Goal: Information Seeking & Learning: Learn about a topic

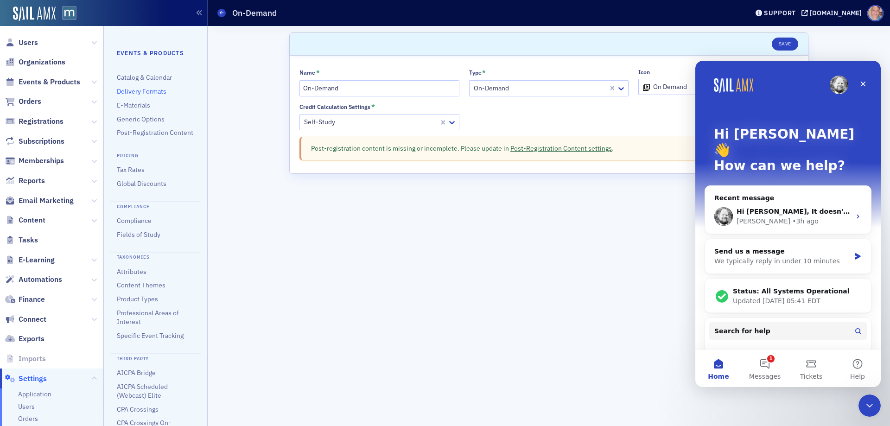
scroll to position [123, 0]
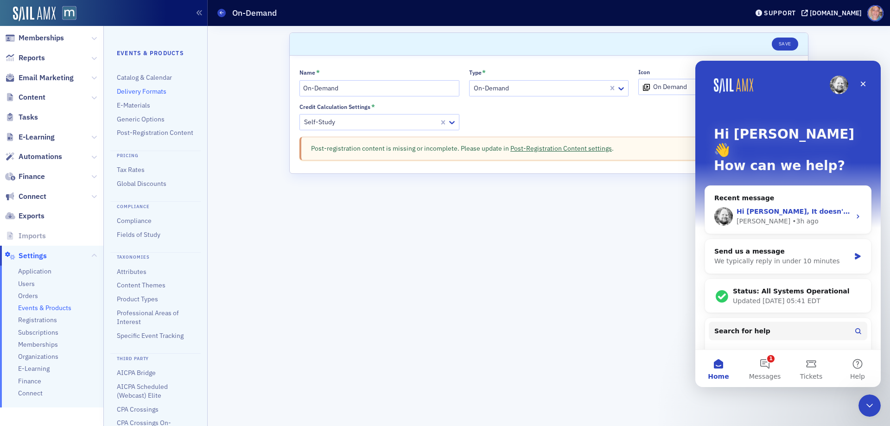
click at [792, 216] on div "• 3h ago" at bounding box center [805, 221] width 26 height 10
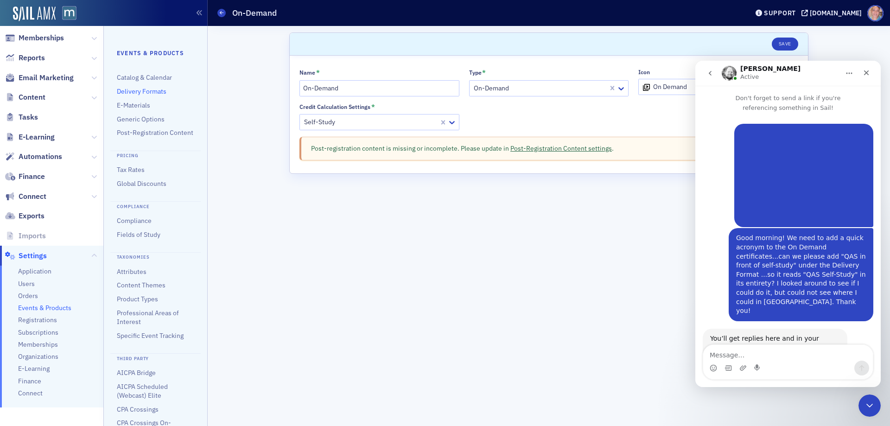
click at [740, 354] on textarea "Message…" at bounding box center [788, 353] width 170 height 16
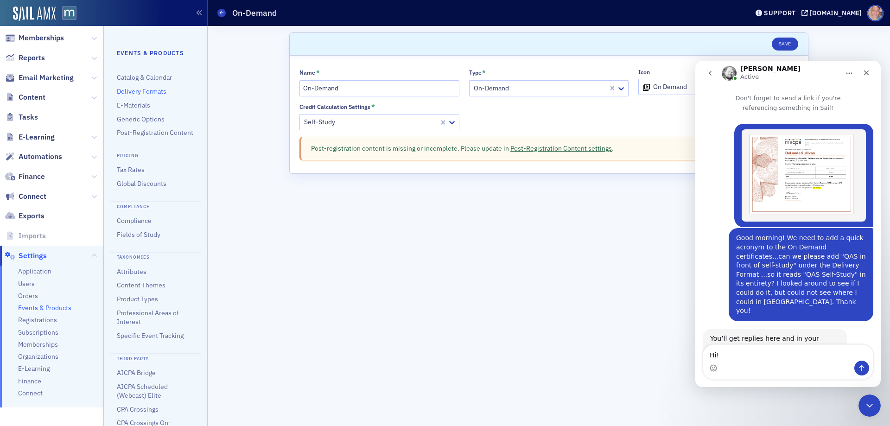
scroll to position [195, 0]
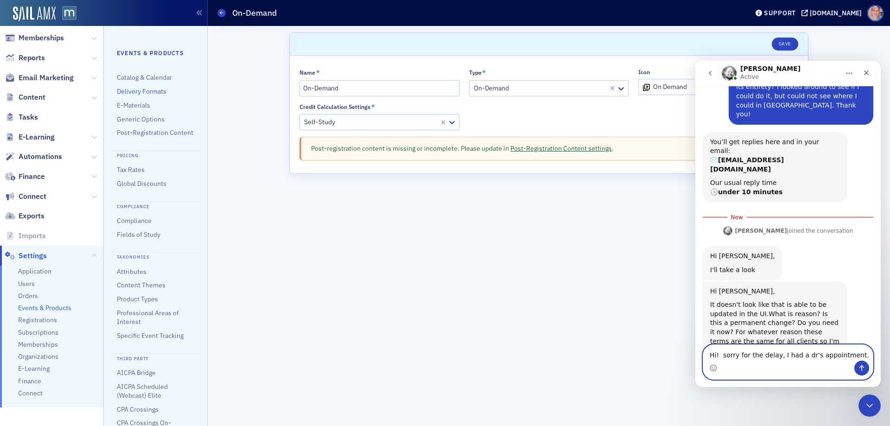
drag, startPoint x: 849, startPoint y: 352, endPoint x: 855, endPoint y: 351, distance: 5.6
click at [850, 352] on textarea "Hi! sorry for the delay, I had a dr's appointment." at bounding box center [788, 353] width 170 height 16
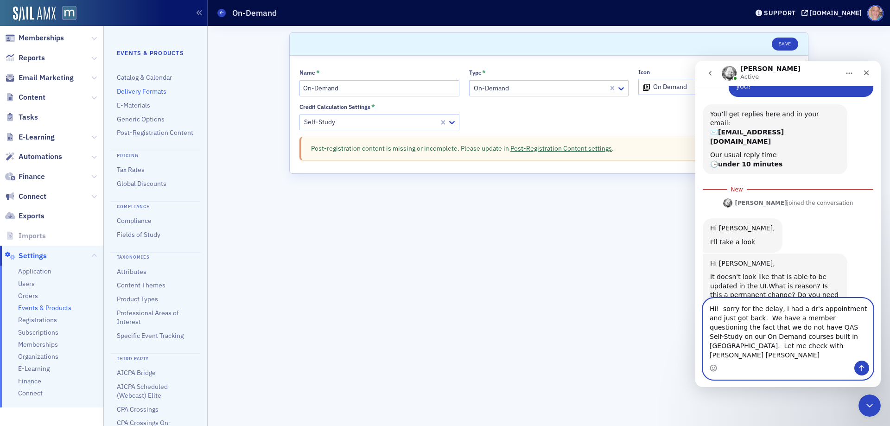
scroll to position [232, 0]
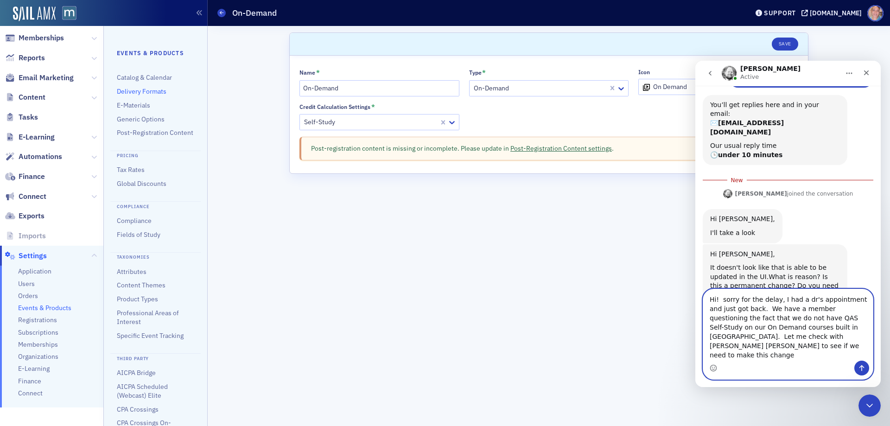
click at [817, 343] on textarea "Hi! sorry for the delay, I had a dr's appointment and just got back. We have a …" at bounding box center [788, 324] width 170 height 71
click at [859, 354] on textarea "Hi! sorry for the delay, I had a dr's appointment and just got back. We have a …" at bounding box center [788, 324] width 170 height 71
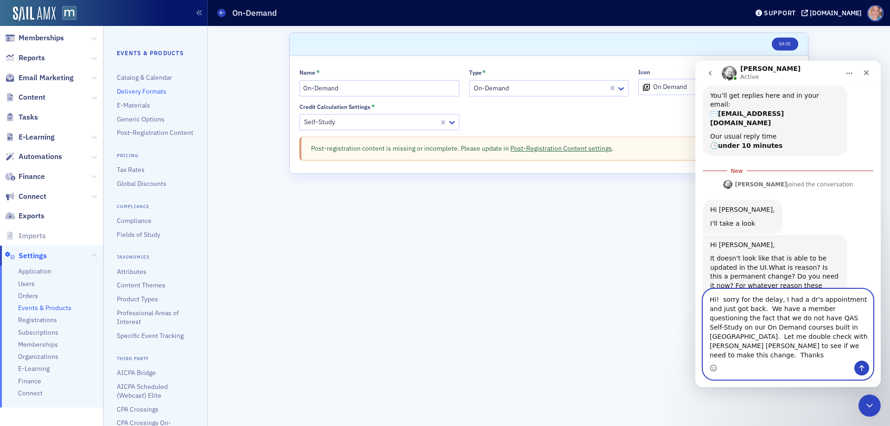
type textarea "Hi! sorry for the delay, I had a dr's appointment and just got back. We have a …"
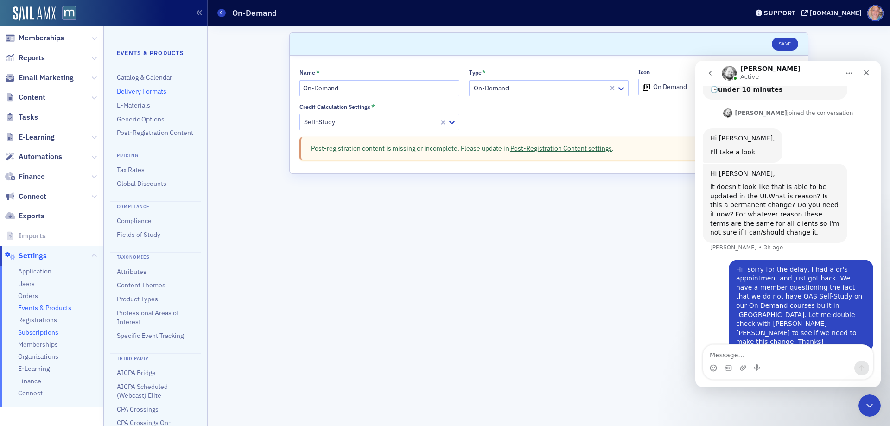
scroll to position [262, 0]
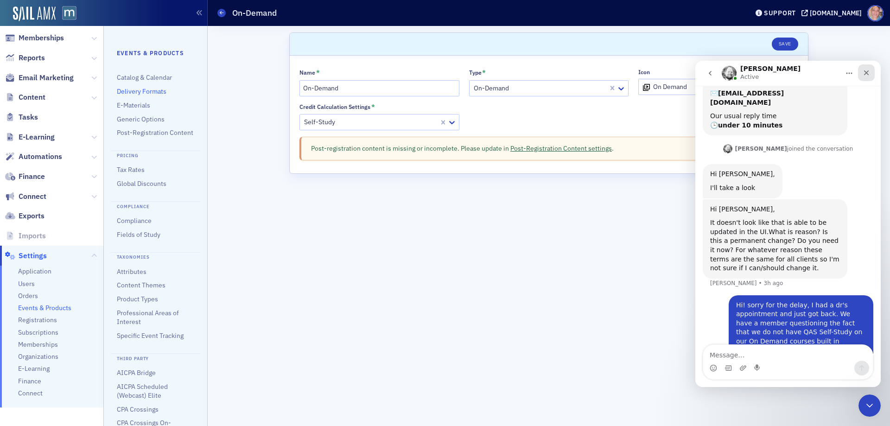
drag, startPoint x: 1256, startPoint y: 67, endPoint x: 866, endPoint y: 78, distance: 389.8
click at [866, 78] on div "Close" at bounding box center [866, 72] width 17 height 17
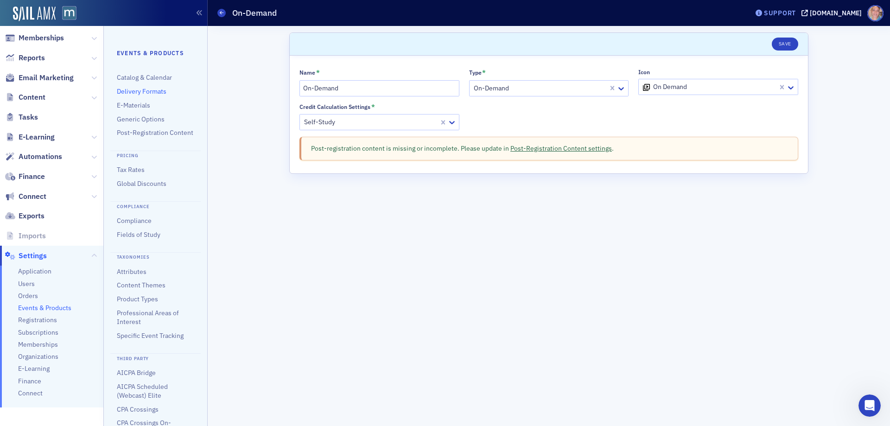
click at [796, 11] on div "Support" at bounding box center [780, 13] width 32 height 8
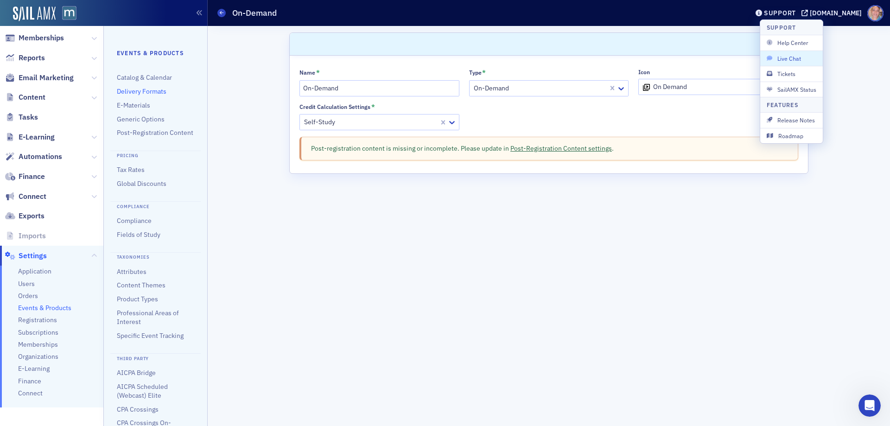
click at [796, 54] on span "Live Chat" at bounding box center [791, 58] width 50 height 8
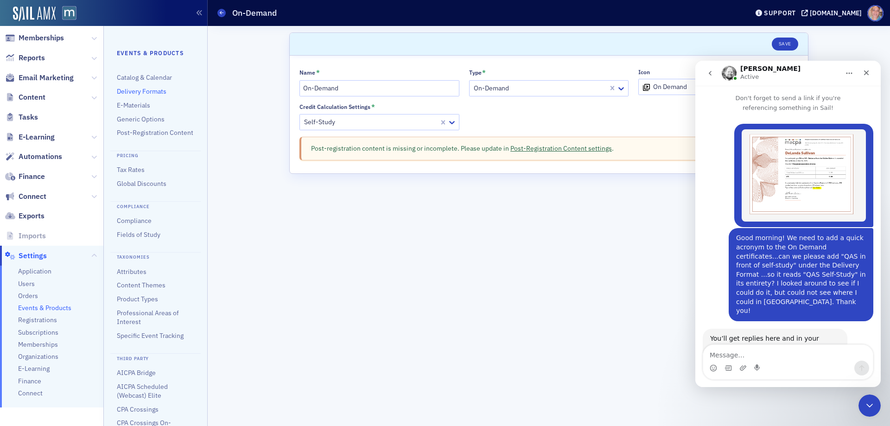
scroll to position [76, 0]
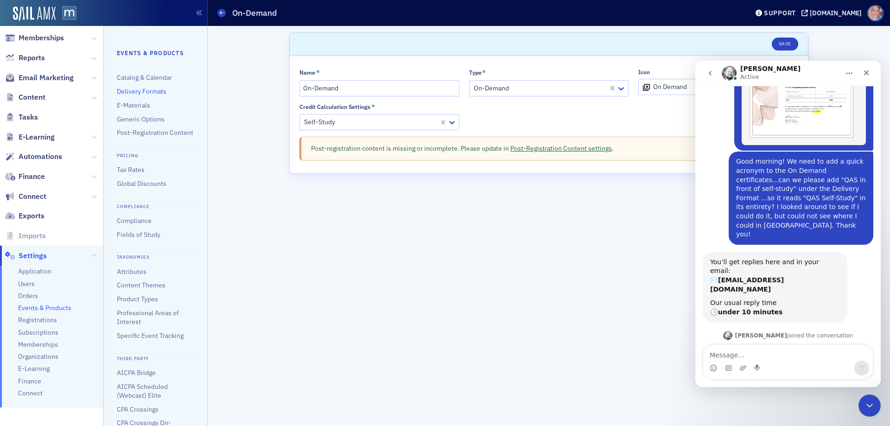
click at [775, 109] on img "Dee says…" at bounding box center [803, 99] width 124 height 92
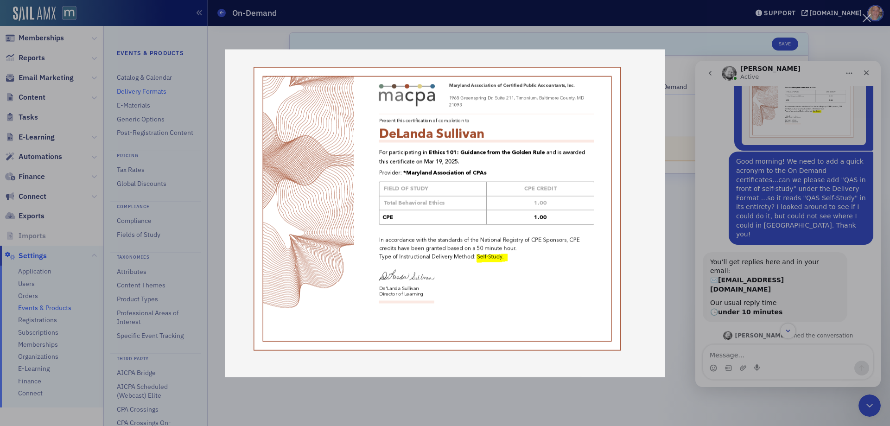
click at [868, 15] on div "Close" at bounding box center [866, 18] width 9 height 9
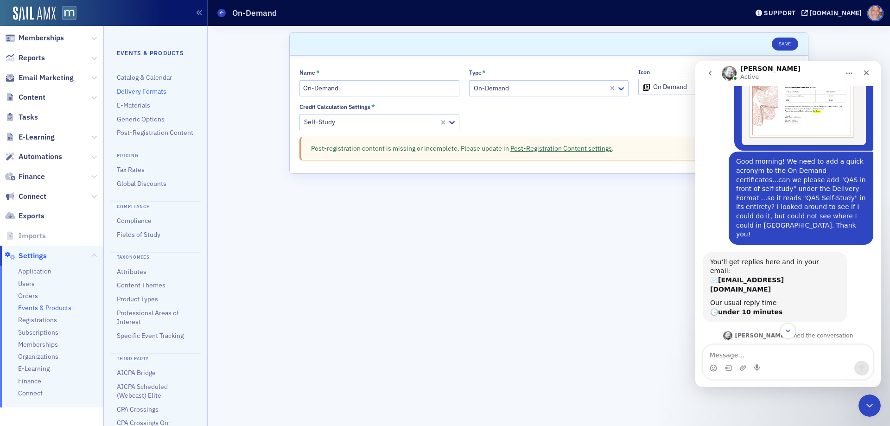
scroll to position [44, 0]
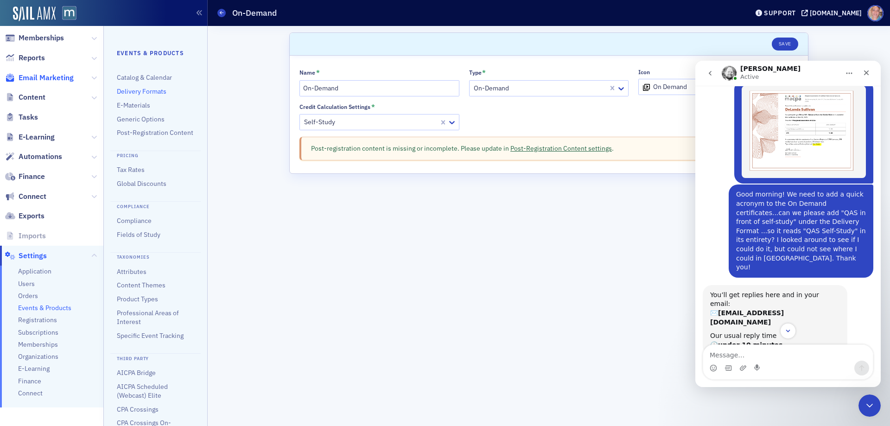
click at [33, 80] on span "Email Marketing" at bounding box center [46, 78] width 55 height 10
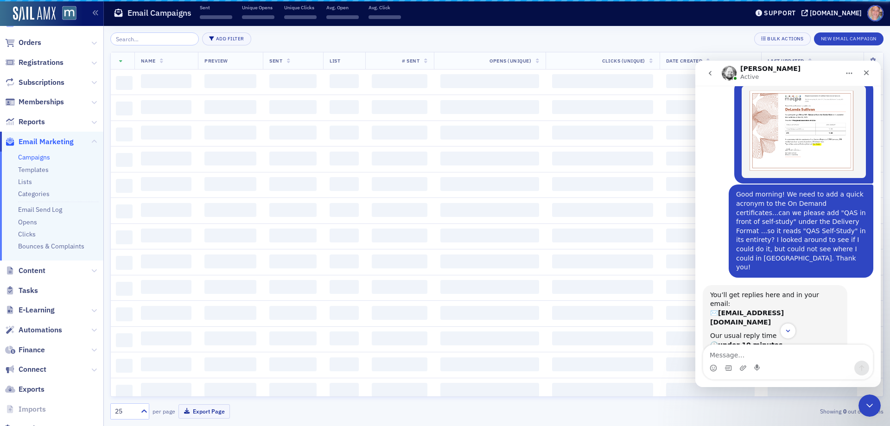
click at [44, 28] on span "Events & Products" at bounding box center [50, 23] width 62 height 10
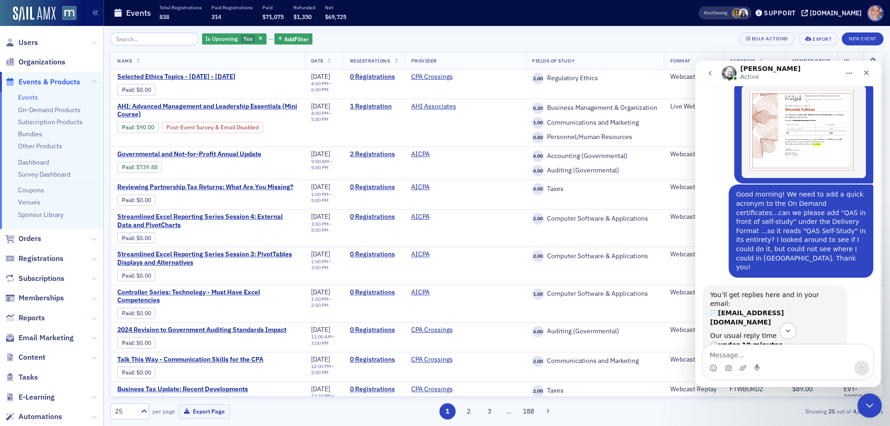
click at [868, 397] on div "Close Intercom Messenger" at bounding box center [868, 404] width 22 height 22
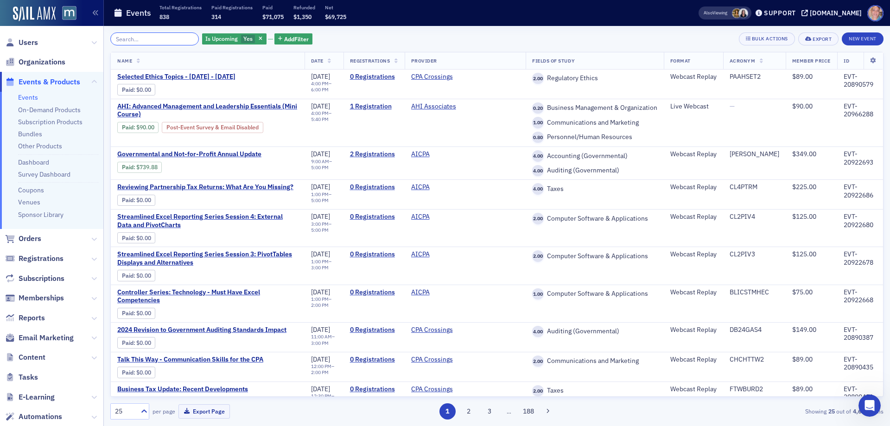
click at [137, 35] on input "search" at bounding box center [154, 38] width 89 height 13
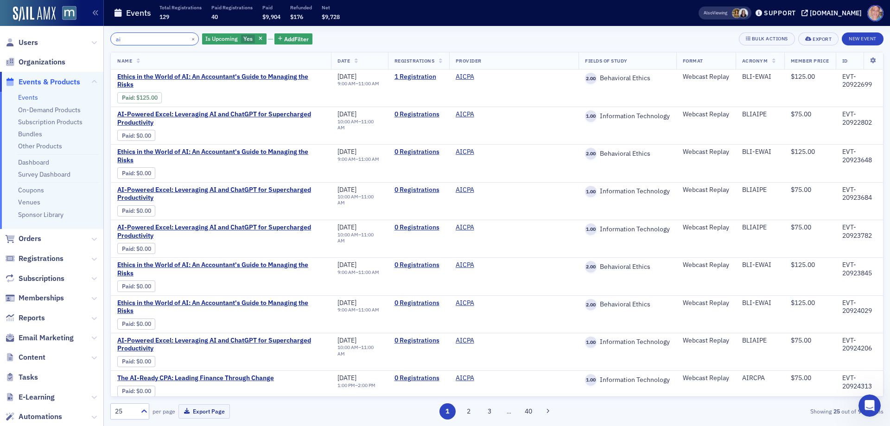
drag, startPoint x: 143, startPoint y: 40, endPoint x: 81, endPoint y: 40, distance: 61.6
click at [87, 38] on div "Users Organizations Events & Products Events On-Demand Products Subscription Pr…" at bounding box center [445, 213] width 890 height 426
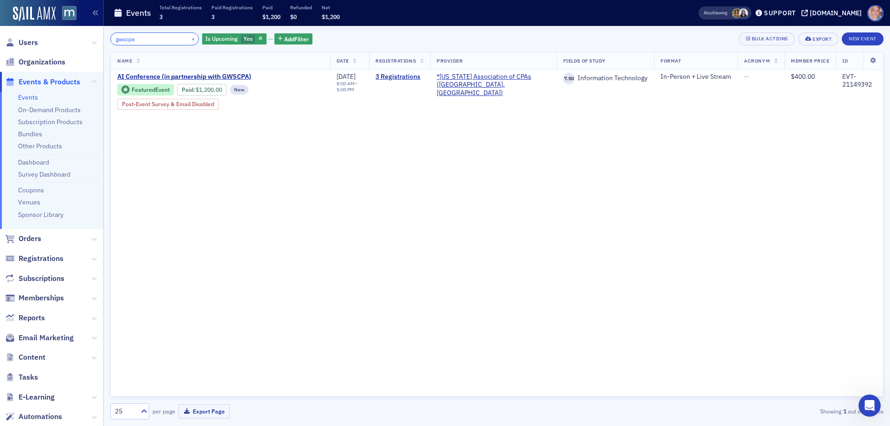
type input "gwscpa"
drag, startPoint x: 183, startPoint y: 41, endPoint x: 147, endPoint y: 41, distance: 36.1
click at [189, 41] on button "×" at bounding box center [193, 38] width 8 height 8
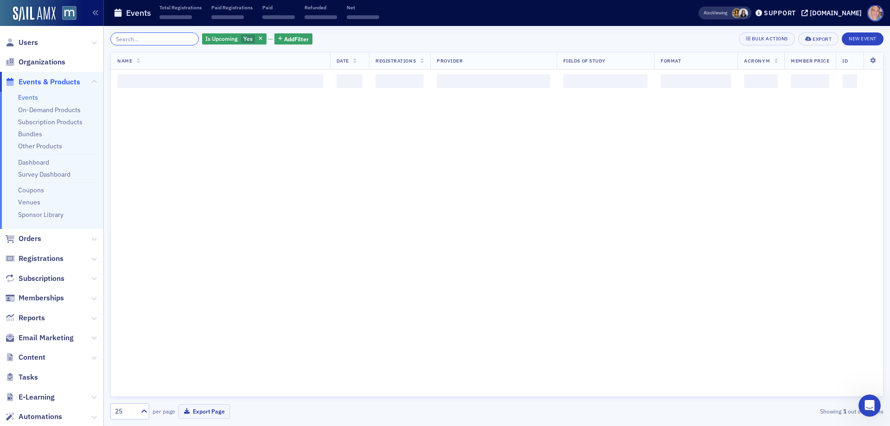
click at [139, 40] on input "search" at bounding box center [154, 38] width 89 height 13
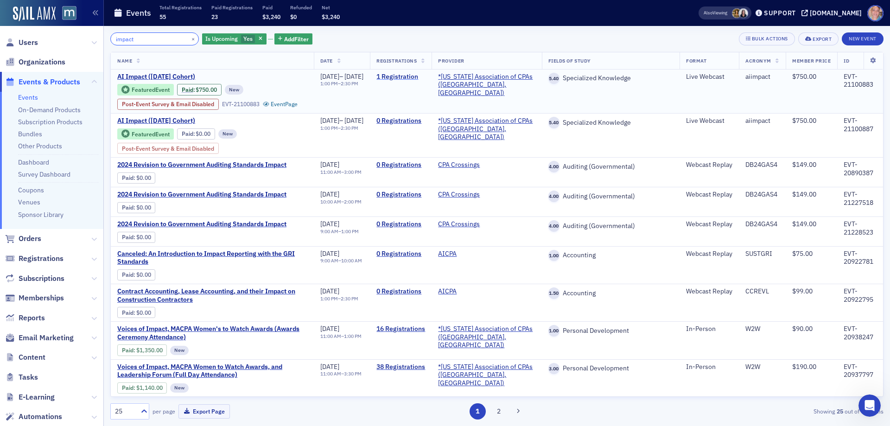
type input "impact"
click at [410, 76] on link "1 Registration" at bounding box center [400, 77] width 49 height 8
click at [244, 103] on div "EVT-21100883" at bounding box center [241, 104] width 38 height 7
click at [263, 108] on link "Event Page" at bounding box center [280, 104] width 35 height 7
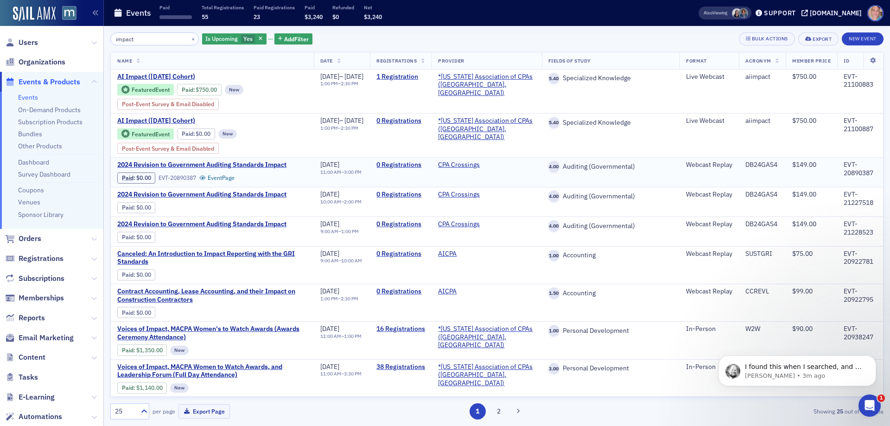
click at [789, 373] on p "Aidan • 3m ago" at bounding box center [805, 376] width 120 height 8
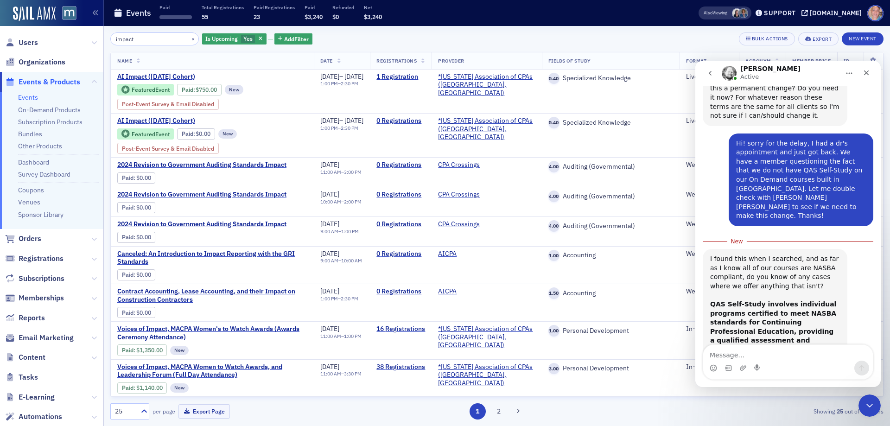
scroll to position [487, 0]
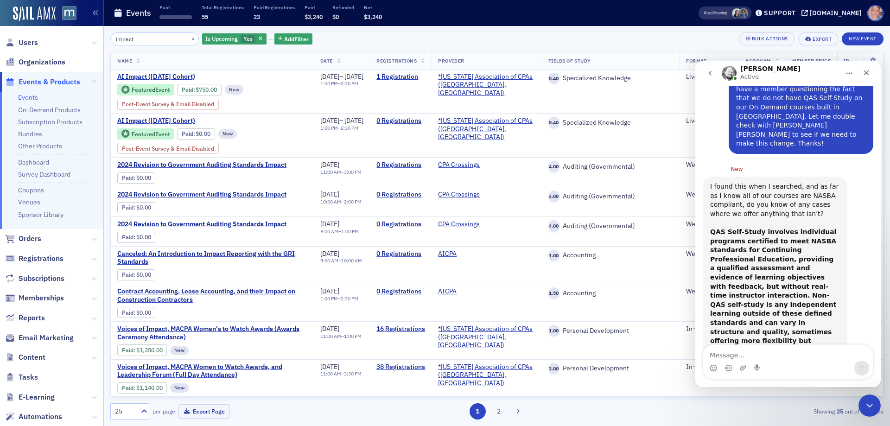
type textarea "Y"
type textarea "t"
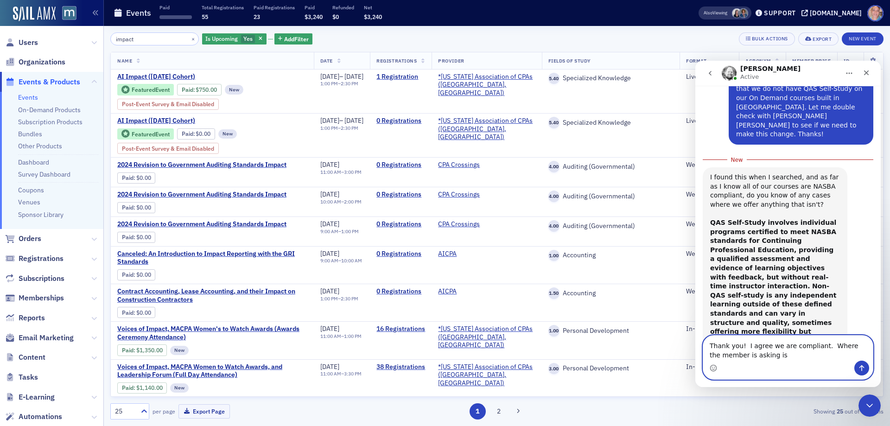
drag, startPoint x: 761, startPoint y: 360, endPoint x: 754, endPoint y: 358, distance: 7.2
click at [761, 360] on textarea "Thank you! I agree we are compliant. Where the member is asking is" at bounding box center [788, 347] width 170 height 25
click at [754, 358] on textarea "Thank you! I agree we are compliant. Where the member is asking is" at bounding box center [788, 347] width 170 height 25
click at [754, 356] on textarea "Thank you! I agree we are compliant. Where the member is questionsing us is is" at bounding box center [788, 347] width 170 height 25
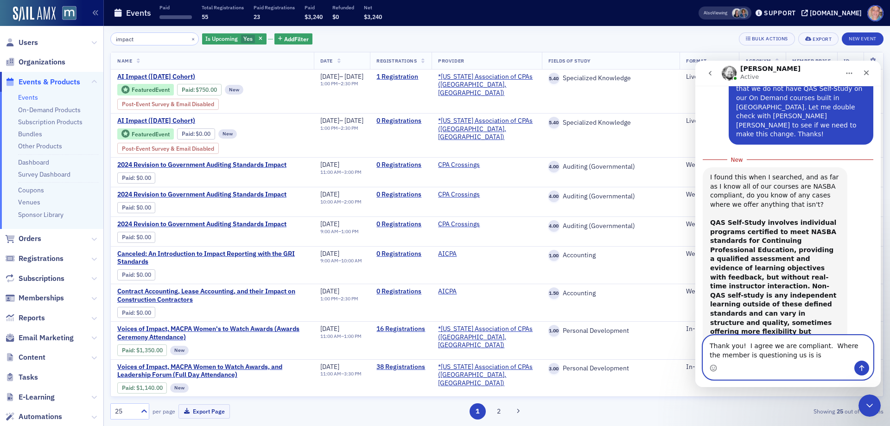
drag, startPoint x: 792, startPoint y: 358, endPoint x: 809, endPoint y: 357, distance: 16.7
click at [809, 357] on textarea "Thank you! I agree we are compliant. Where the member is questioning us is is" at bounding box center [788, 347] width 170 height 25
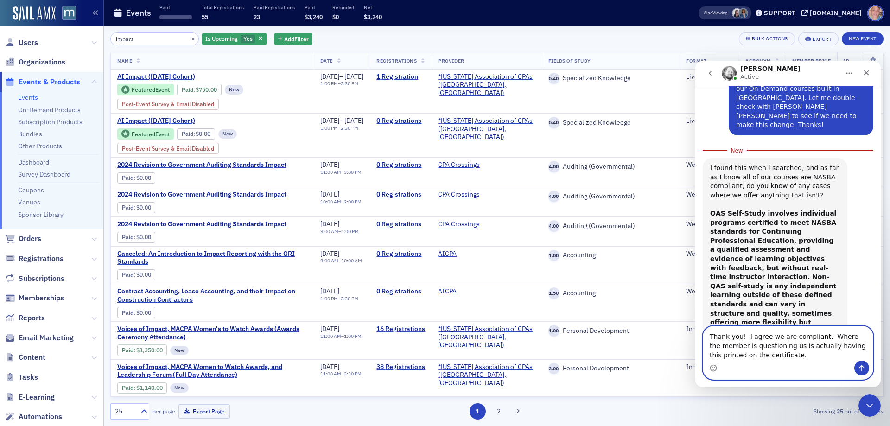
drag, startPoint x: 758, startPoint y: 357, endPoint x: 791, endPoint y: 351, distance: 33.8
click at [759, 356] on textarea "Thank you! I agree we are compliant. Where the member is questioning us is actu…" at bounding box center [788, 343] width 170 height 34
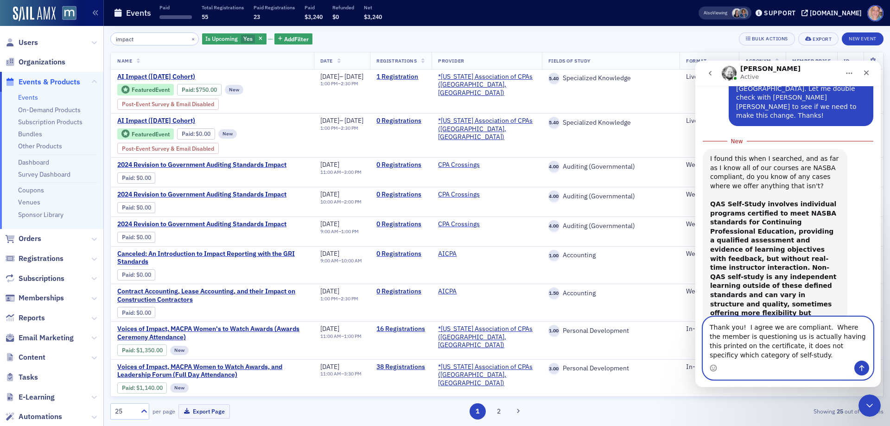
click at [809, 349] on textarea "Thank you! I agree we are compliant. Where the member is questioning us is actu…" at bounding box center [788, 339] width 170 height 44
click at [802, 347] on textarea "Thank you! I agree we are compliant. Where the member is questioning us is actu…" at bounding box center [788, 339] width 170 height 44
click at [758, 354] on textarea "Thank you! I agree we are compliant. Where the member is questioning us is actu…" at bounding box center [788, 339] width 170 height 44
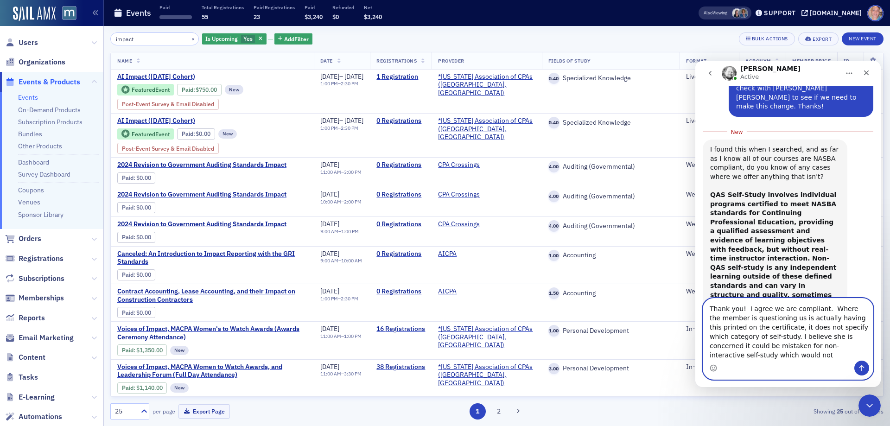
scroll to position [533, 0]
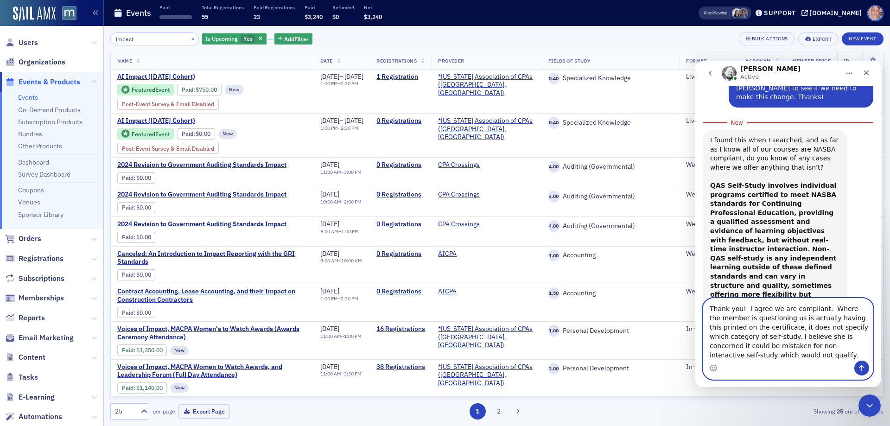
click at [749, 354] on textarea "Thank you! I agree we are compliant. Where the member is questioning us is actu…" at bounding box center [788, 329] width 170 height 62
type textarea "Thank you! I agree we are compliant. Where the member is questioning us is actu…"
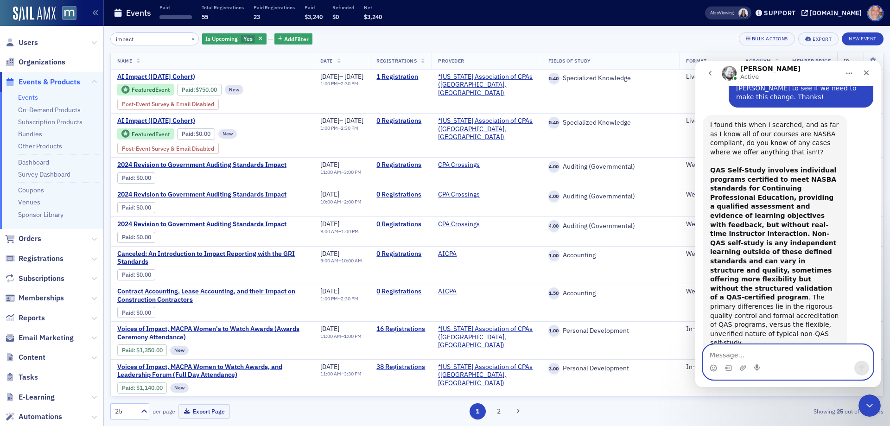
scroll to position [553, 0]
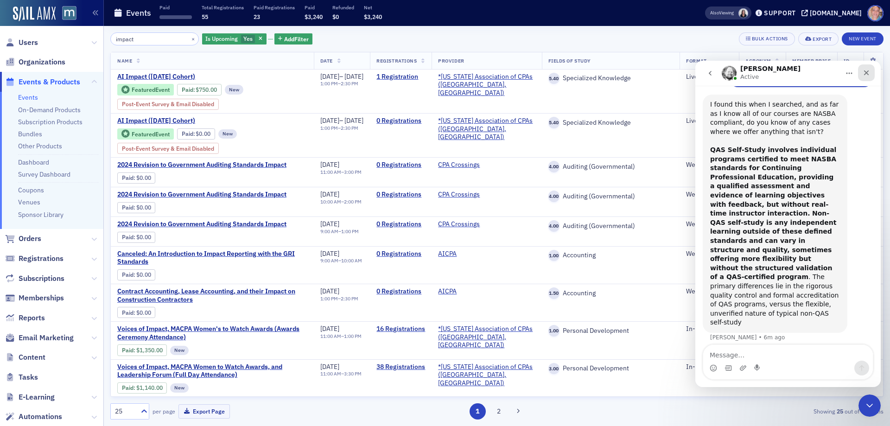
click at [868, 70] on icon "Close" at bounding box center [865, 72] width 7 height 7
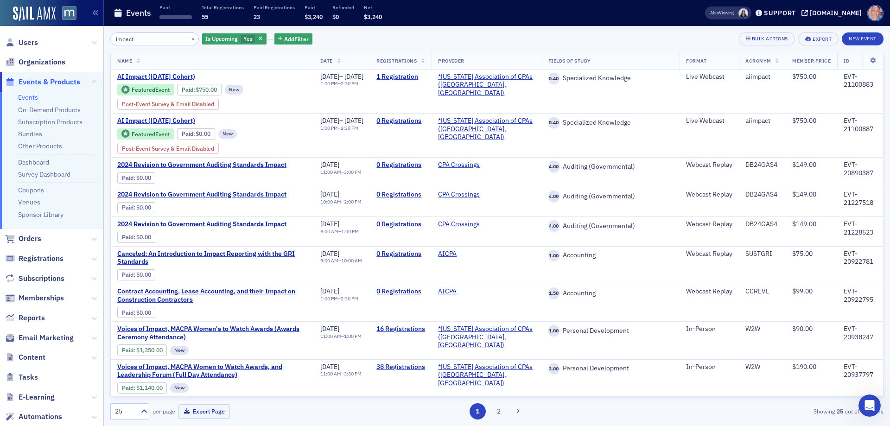
scroll to position [589, 0]
click at [243, 37] on span "Yes" at bounding box center [247, 38] width 9 height 7
click at [293, 38] on input "No" at bounding box center [292, 39] width 8 height 8
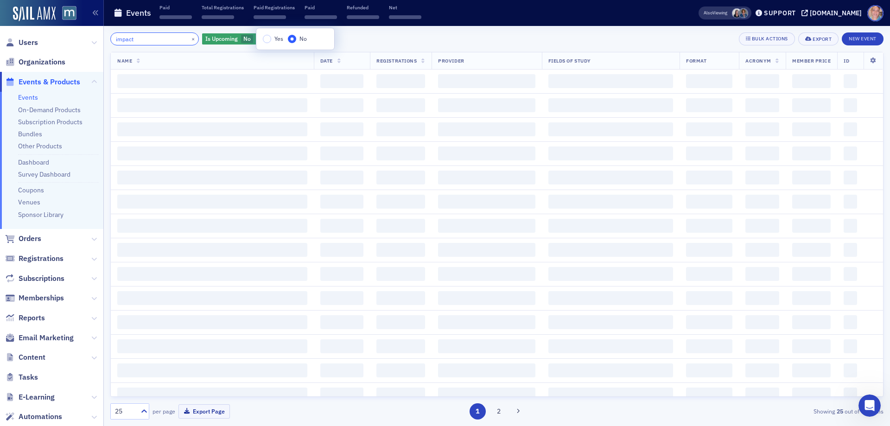
drag, startPoint x: 146, startPoint y: 42, endPoint x: 73, endPoint y: 44, distance: 73.2
click at [76, 42] on div "Users Organizations Events & Products Events On-Demand Products Subscription Pr…" at bounding box center [445, 213] width 890 height 426
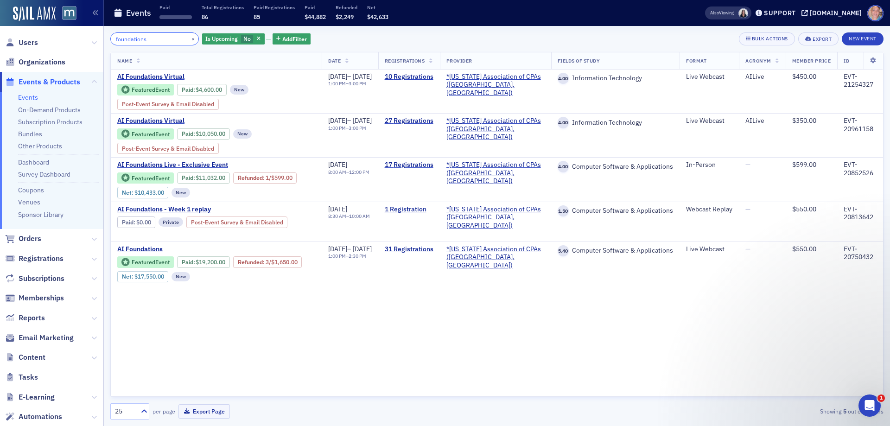
click at [57, 38] on div "Users Organizations Events & Products Events On-Demand Products Subscription Pr…" at bounding box center [445, 213] width 890 height 426
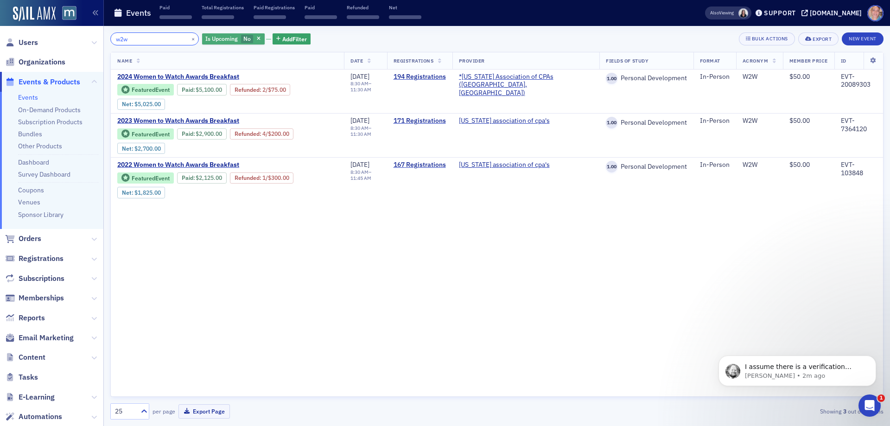
type input "w2w"
click at [225, 37] on span "Is Upcoming" at bounding box center [221, 38] width 32 height 7
click at [263, 39] on input "Yes" at bounding box center [265, 39] width 8 height 8
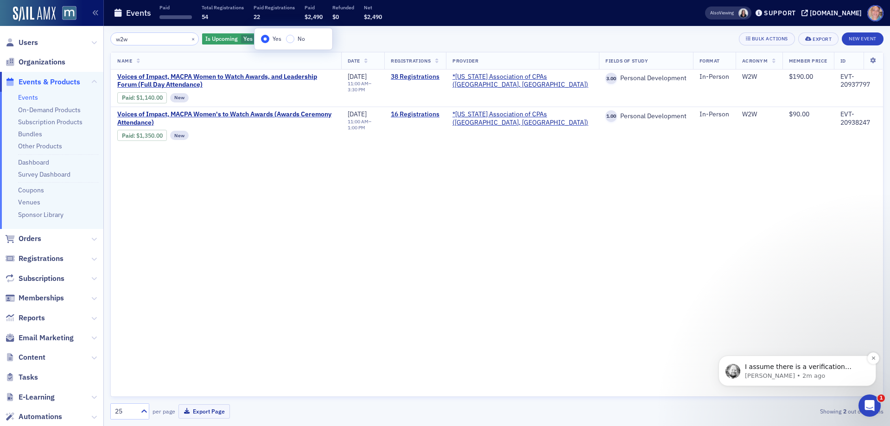
click at [788, 367] on p "I assume there is a verification process to ensure CPA's take the compliant cou…" at bounding box center [805, 366] width 120 height 9
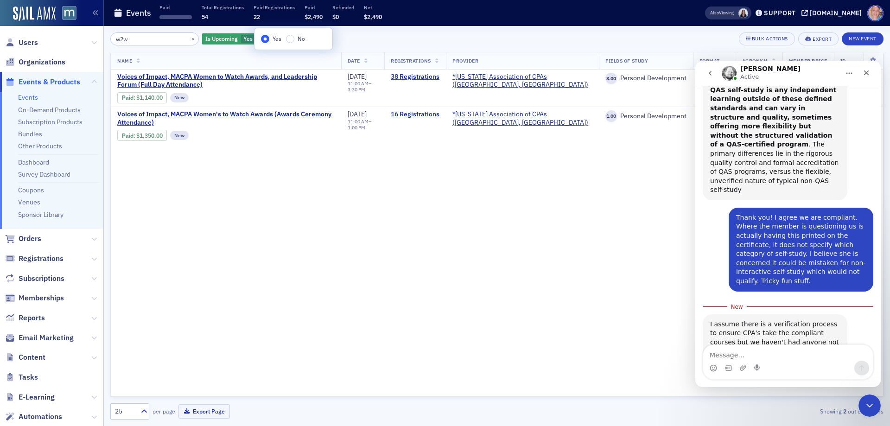
scroll to position [1, 0]
click at [741, 351] on textarea "Message…" at bounding box center [788, 353] width 170 height 16
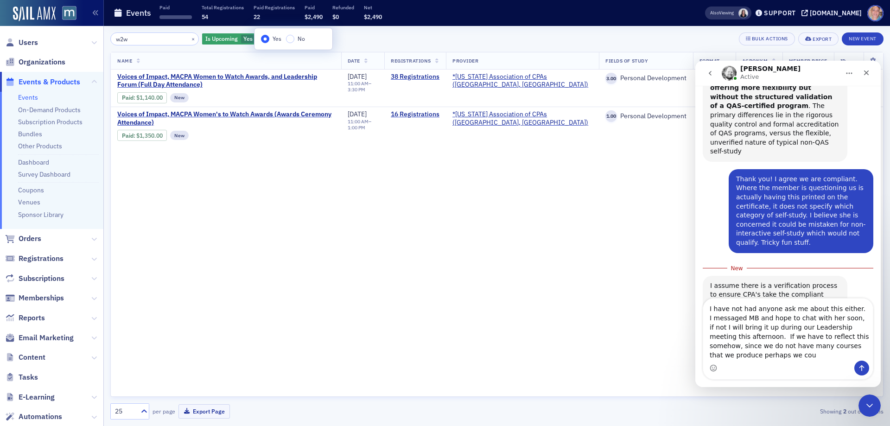
scroll to position [734, 0]
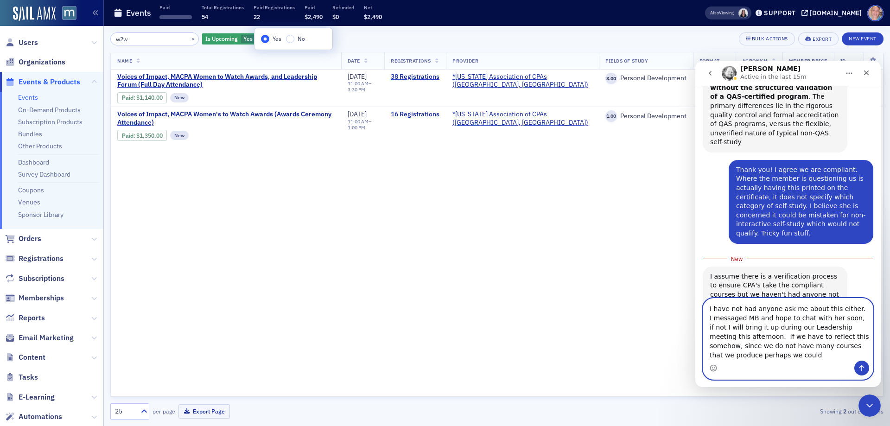
click at [760, 351] on textarea "I have not had anyone ask me about this either. I messaged MB and hope to chat …" at bounding box center [788, 329] width 170 height 62
drag, startPoint x: 708, startPoint y: 316, endPoint x: 735, endPoint y: 352, distance: 45.7
click at [735, 352] on textarea "I have not had anyone ask me about this either. I messaged MB and hope to chat …" at bounding box center [788, 329] width 170 height 62
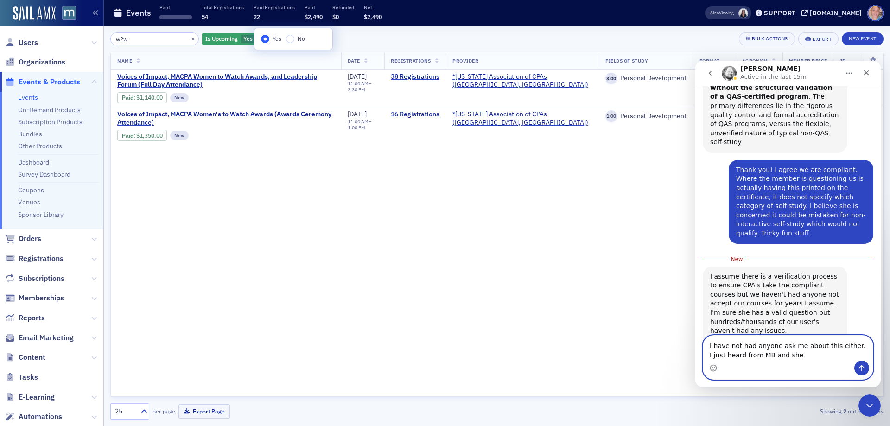
scroll to position [696, 0]
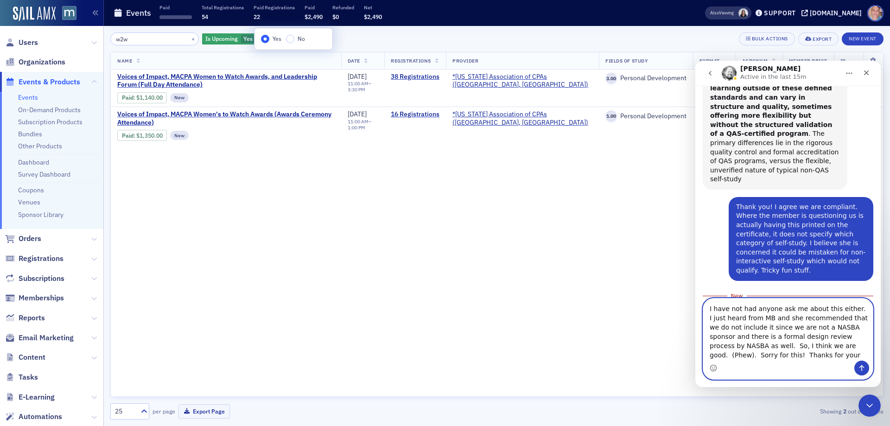
type textarea "I have not had anyone ask me about this either. I just heard from MB and she re…"
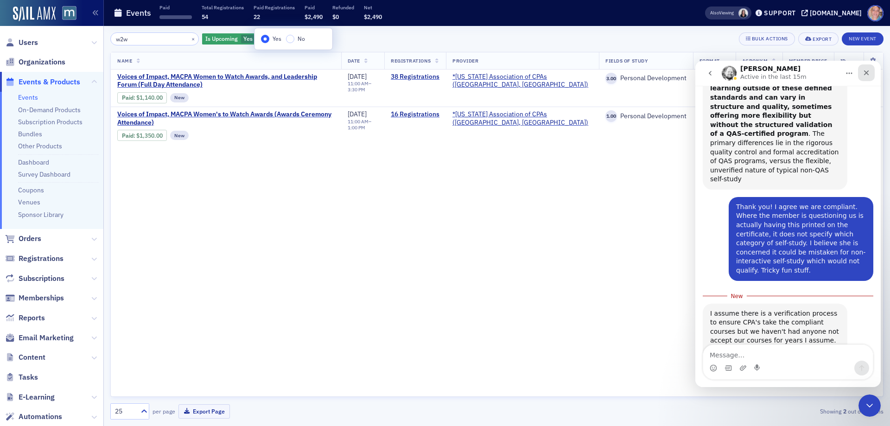
drag, startPoint x: 879, startPoint y: 100, endPoint x: 866, endPoint y: 70, distance: 33.0
click at [866, 70] on icon "Close" at bounding box center [865, 72] width 7 height 7
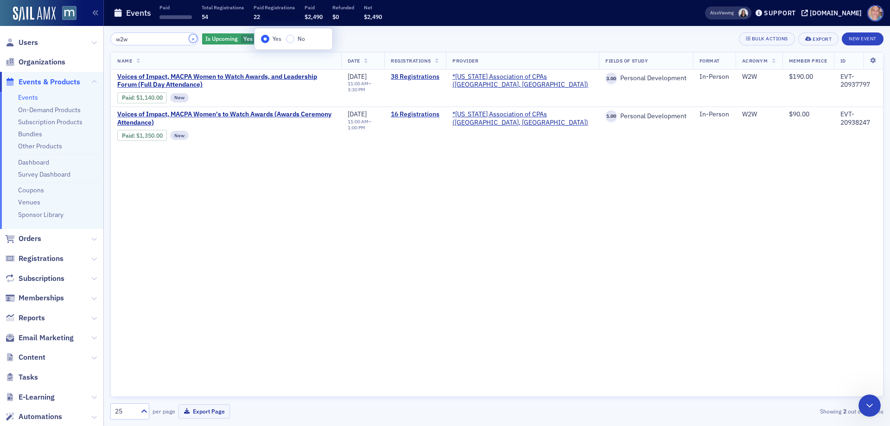
click at [189, 39] on button "×" at bounding box center [193, 38] width 8 height 8
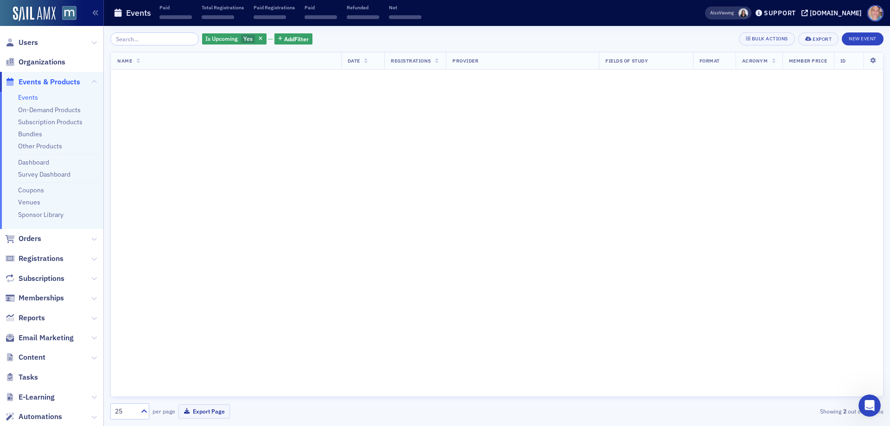
scroll to position [734, 0]
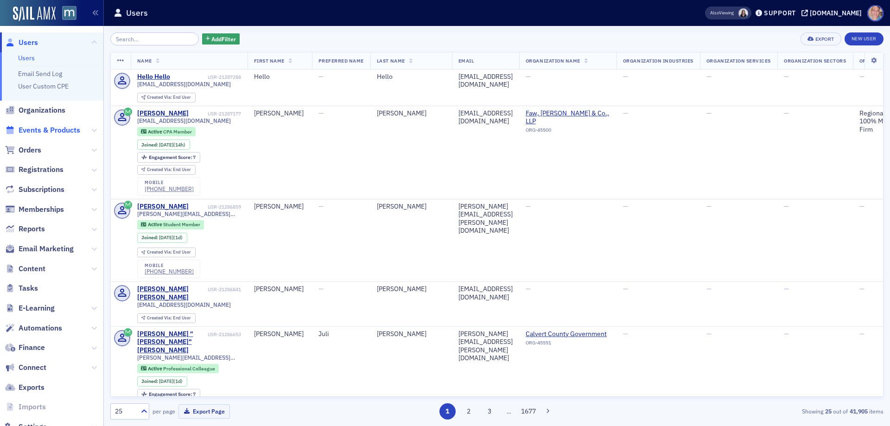
click at [42, 128] on span "Events & Products" at bounding box center [50, 130] width 62 height 10
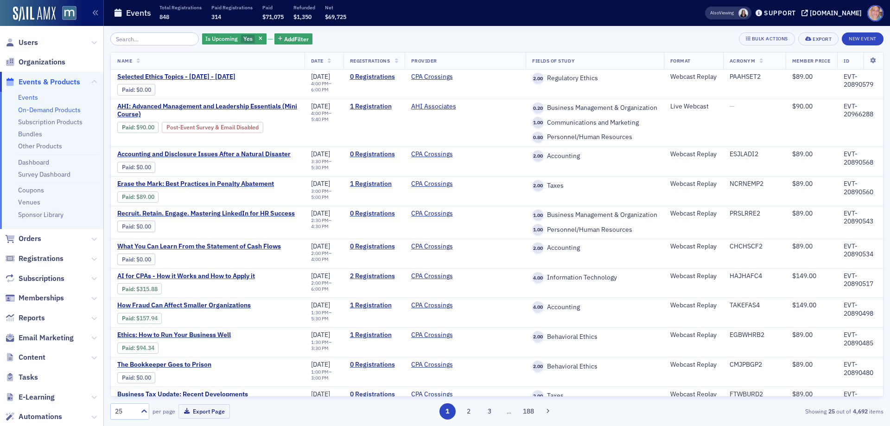
click at [58, 110] on link "On-Demand Products" at bounding box center [49, 110] width 63 height 8
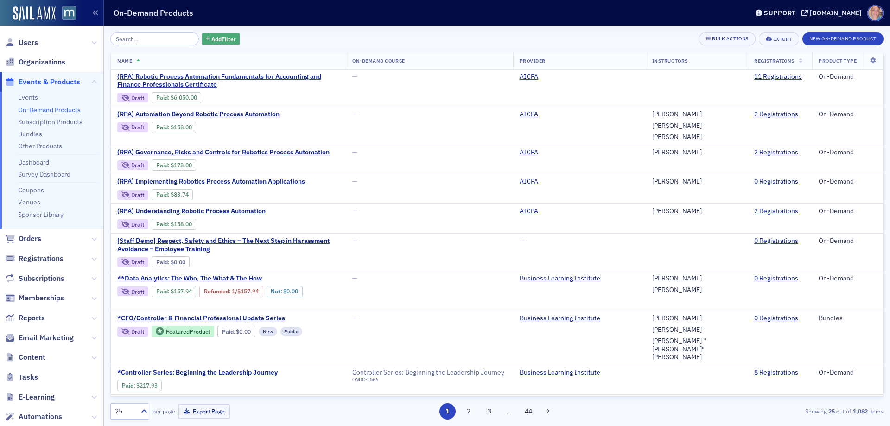
click at [211, 37] on span "Add Filter" at bounding box center [223, 39] width 25 height 8
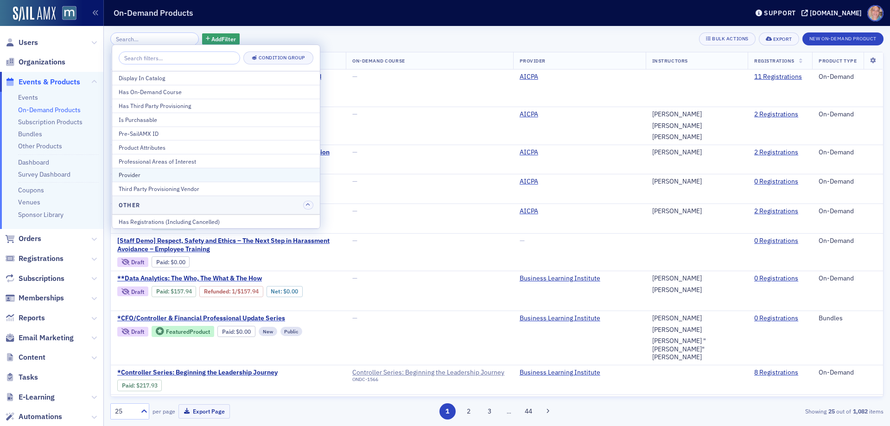
click at [173, 177] on div "Provider" at bounding box center [216, 175] width 195 height 8
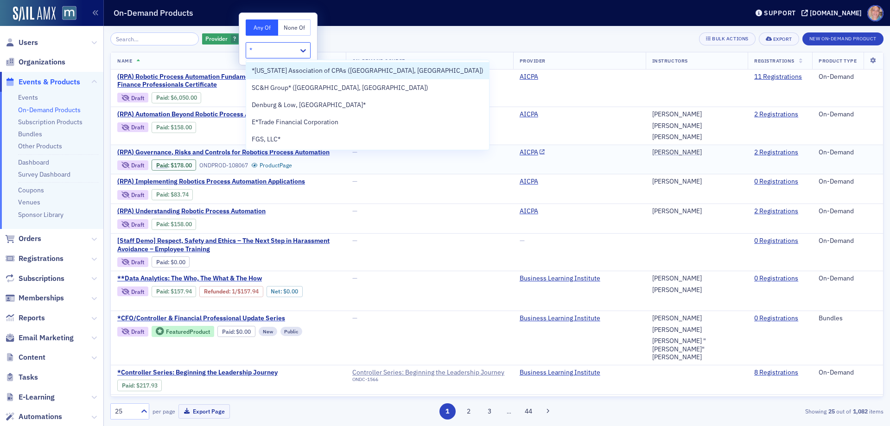
type input "*m"
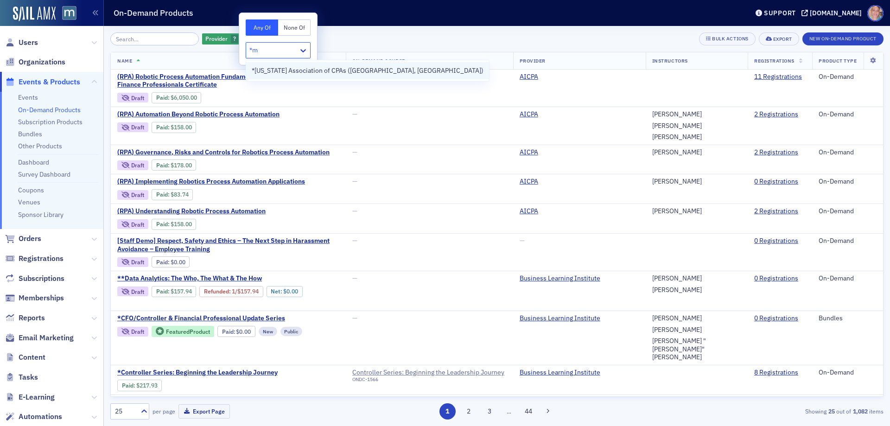
click at [326, 73] on span "*Maryland Association of CPAs (Timonium, MD)" at bounding box center [368, 71] width 232 height 10
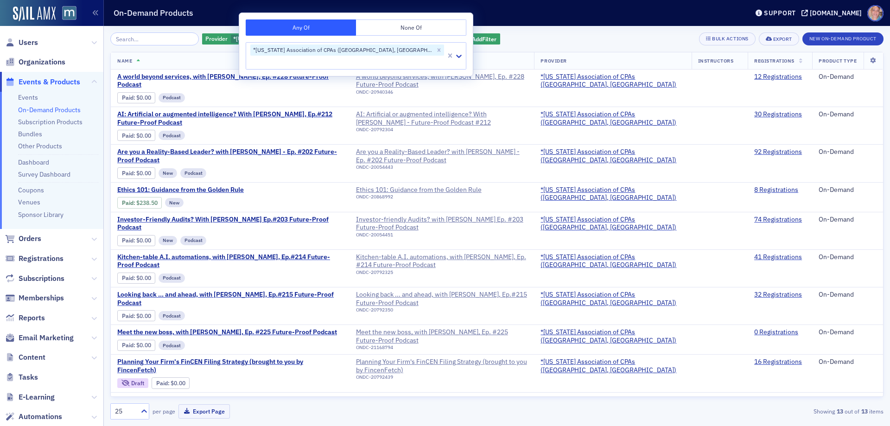
click at [462, 37] on div "Provider *Maryland Association of CPAs (Timonium, MD) Add Filter Bulk Actions E…" at bounding box center [496, 38] width 773 height 13
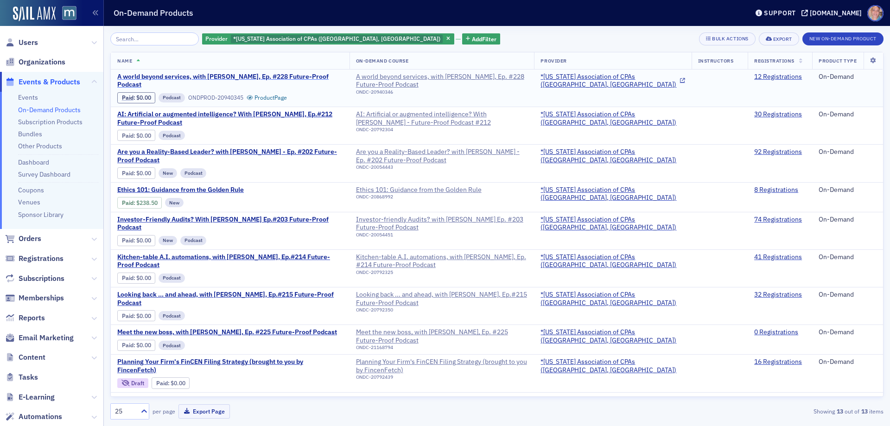
click at [205, 73] on span "A world beyond services, with Ron Baker, Ep. #228 Future-Proof Podcast" at bounding box center [230, 81] width 226 height 16
click at [418, 75] on div "A world beyond services, with Ron Baker, Ep. #228 Future-Proof Podcast" at bounding box center [442, 81] width 172 height 16
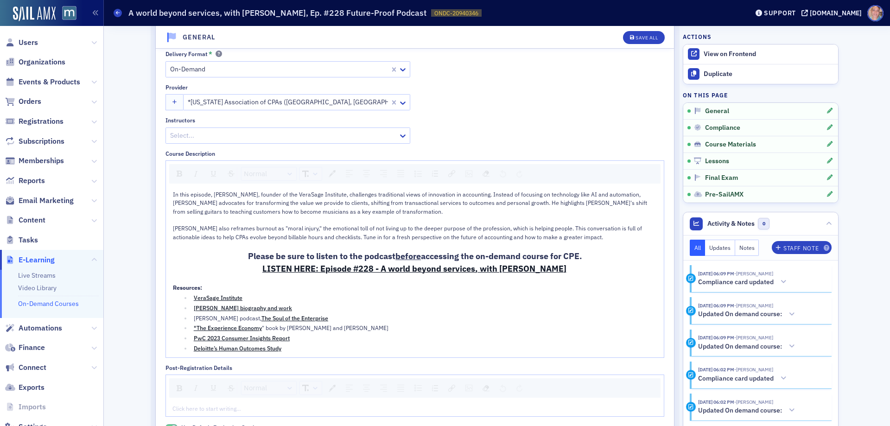
scroll to position [71, 0]
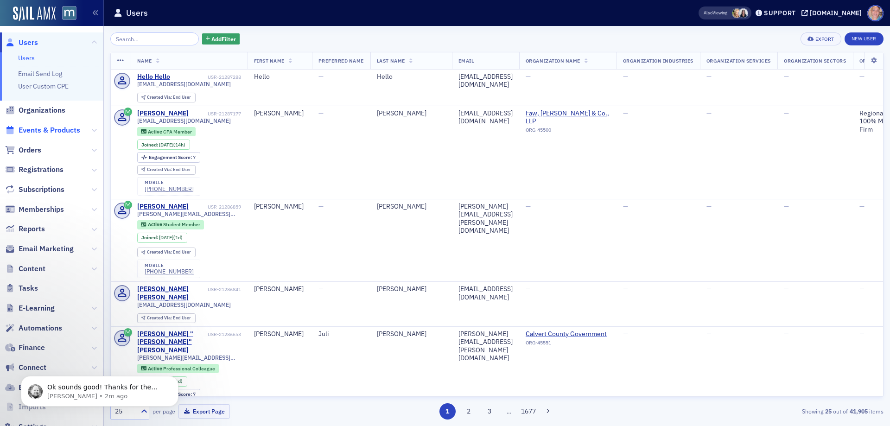
click at [32, 129] on span "Events & Products" at bounding box center [50, 130] width 62 height 10
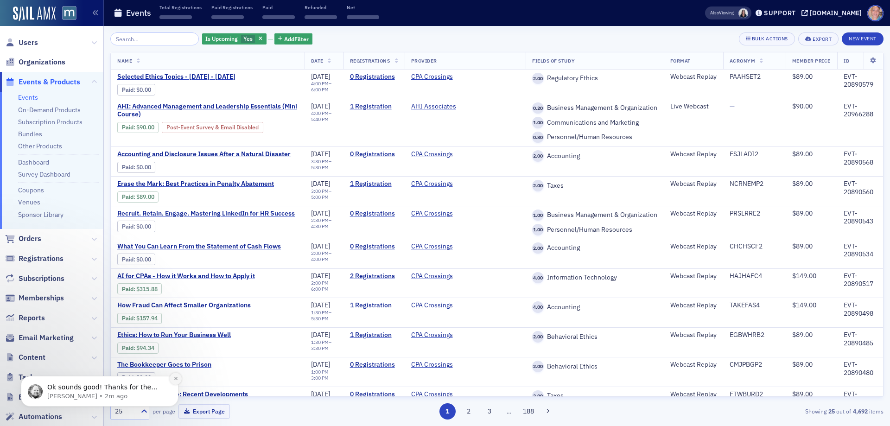
click at [175, 381] on button "Dismiss notification" at bounding box center [176, 379] width 12 height 12
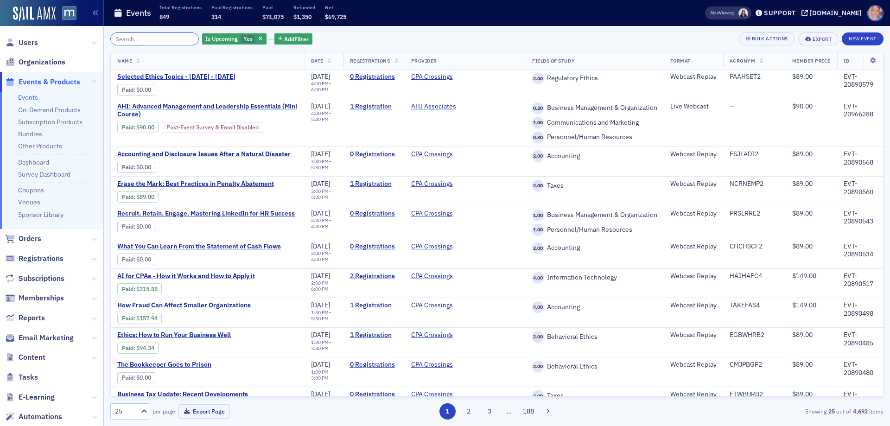
click at [159, 42] on input "search" at bounding box center [154, 38] width 89 height 13
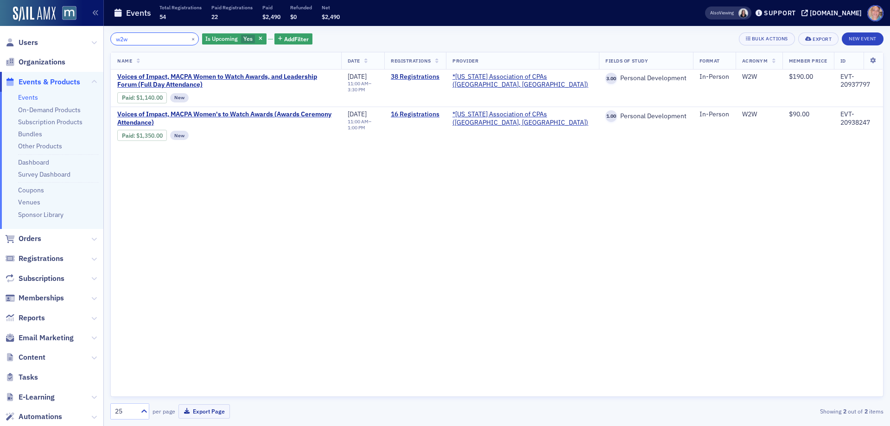
type input "w2w"
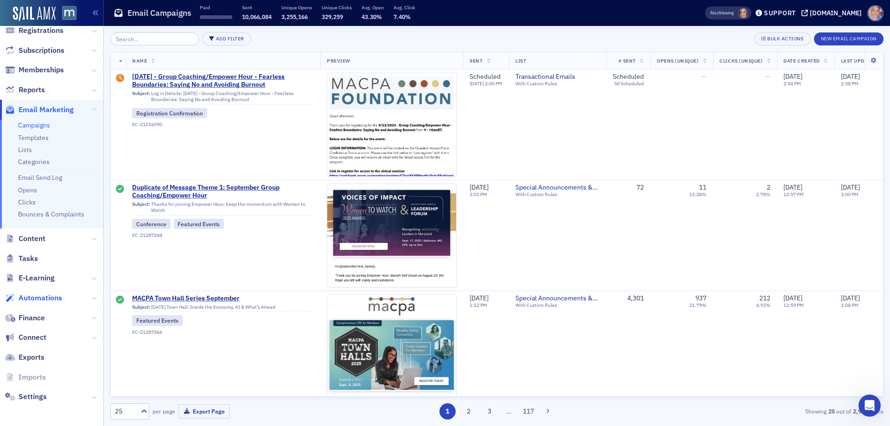
scroll to position [1, 0]
click at [49, 293] on span "Automations" at bounding box center [41, 298] width 44 height 10
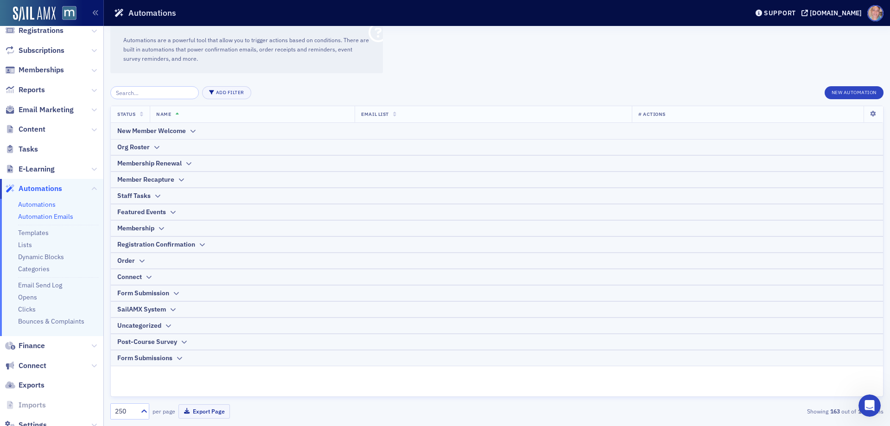
click at [33, 217] on link "Automation Emails" at bounding box center [45, 216] width 55 height 8
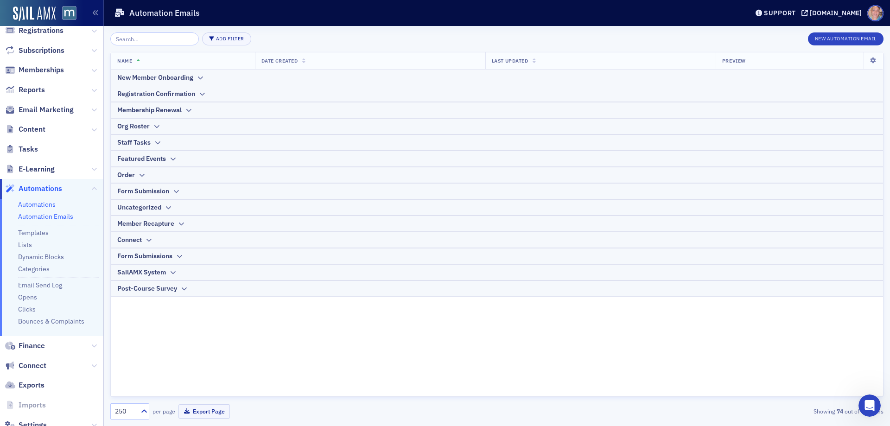
click at [38, 204] on link "Automations" at bounding box center [37, 204] width 38 height 8
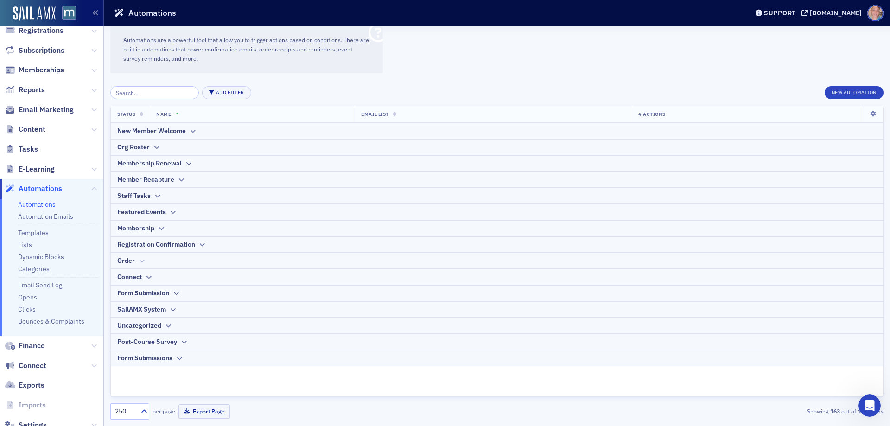
click at [141, 261] on icon at bounding box center [141, 261] width 7 height 6
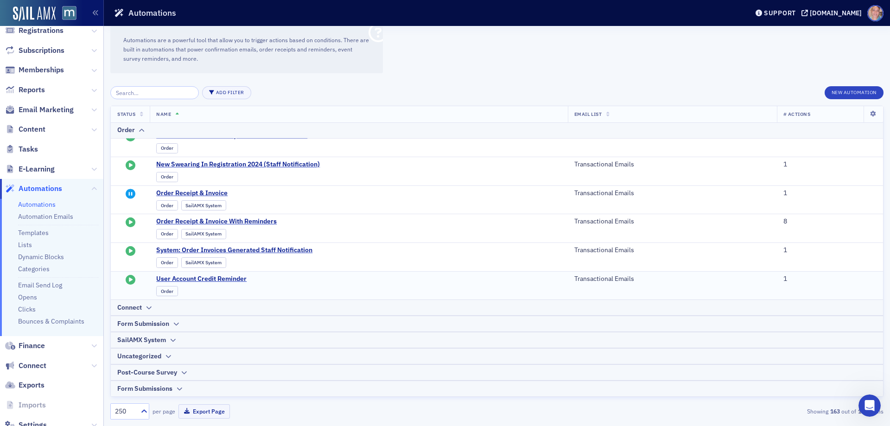
scroll to position [141, 0]
click at [172, 368] on div "Post-Course Survey" at bounding box center [147, 372] width 60 height 10
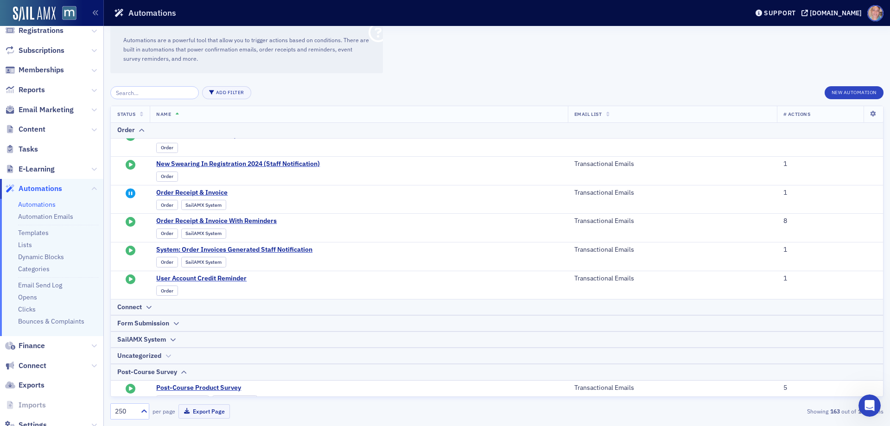
click at [160, 354] on div "Uncategorized" at bounding box center [139, 356] width 44 height 10
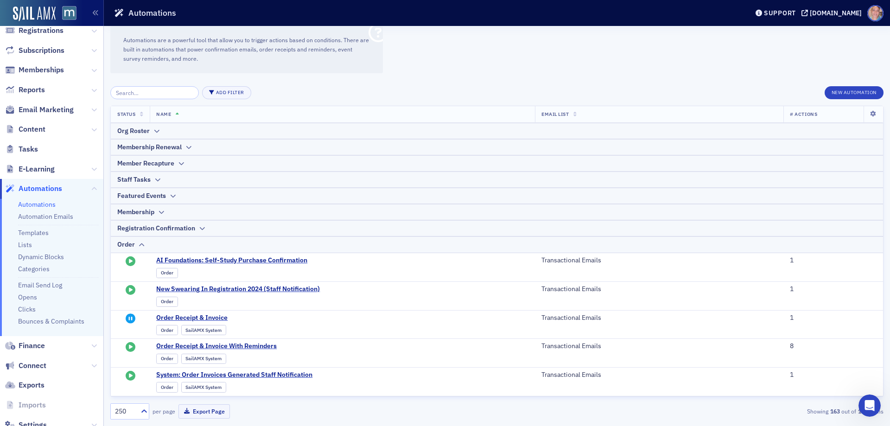
scroll to position [0, 0]
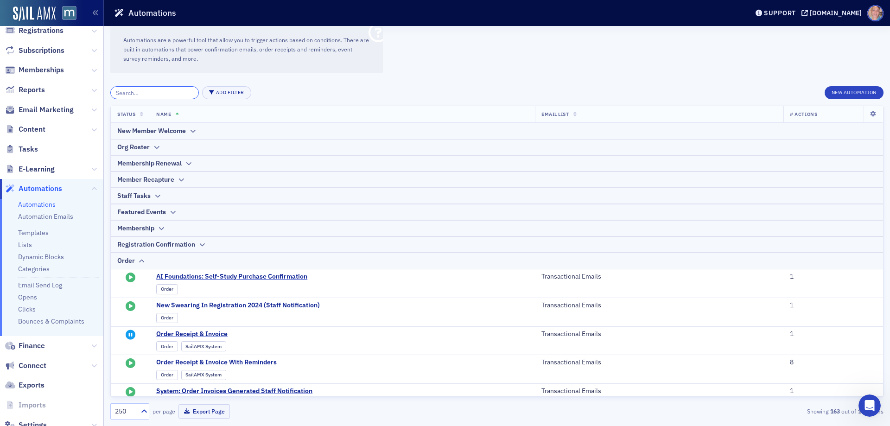
click at [163, 91] on input "search" at bounding box center [154, 92] width 89 height 13
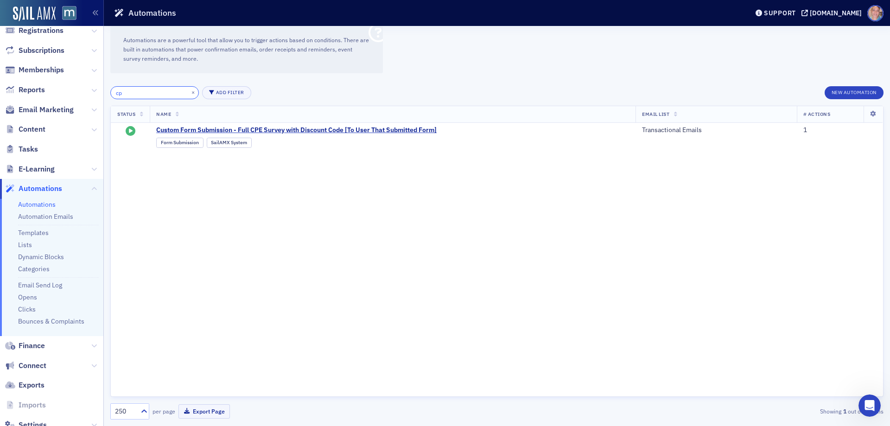
type input "c"
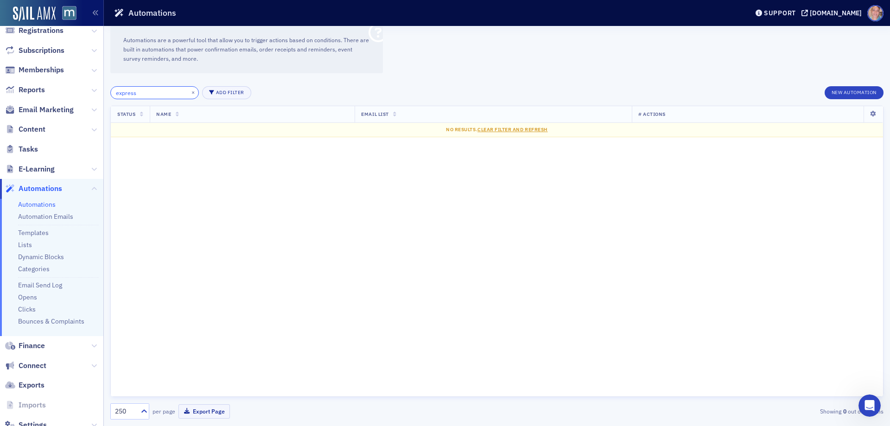
type input "express"
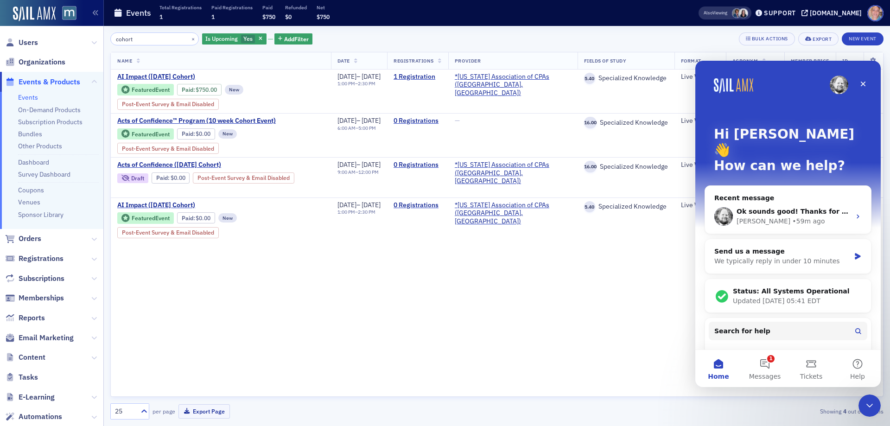
scroll to position [119, 0]
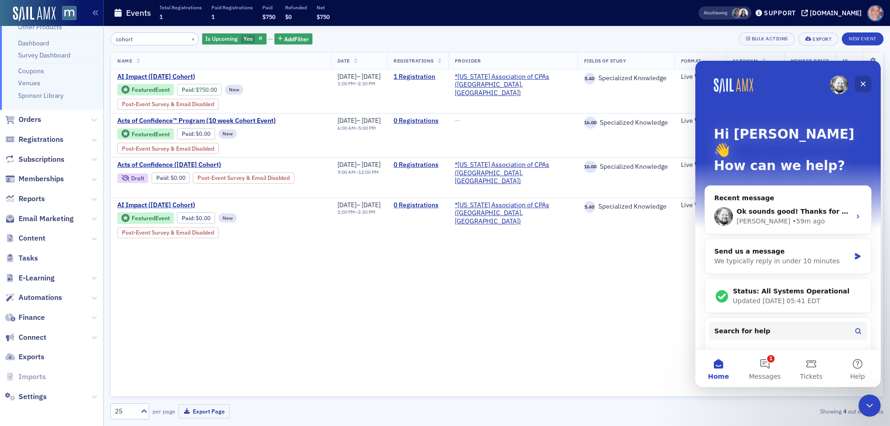
click at [865, 82] on icon "Close" at bounding box center [862, 84] width 5 height 5
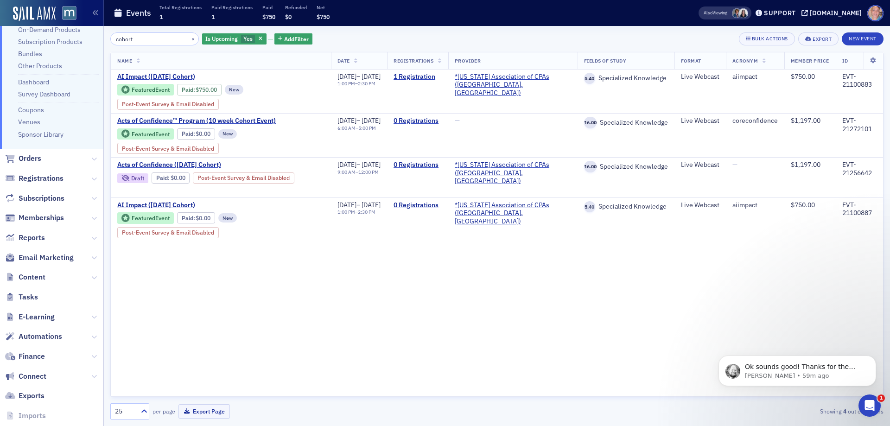
scroll to position [0, 0]
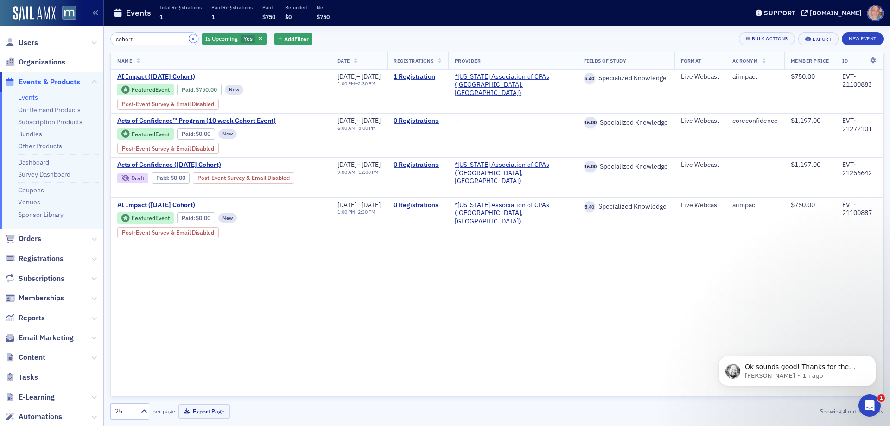
click at [189, 39] on button "×" at bounding box center [193, 38] width 8 height 8
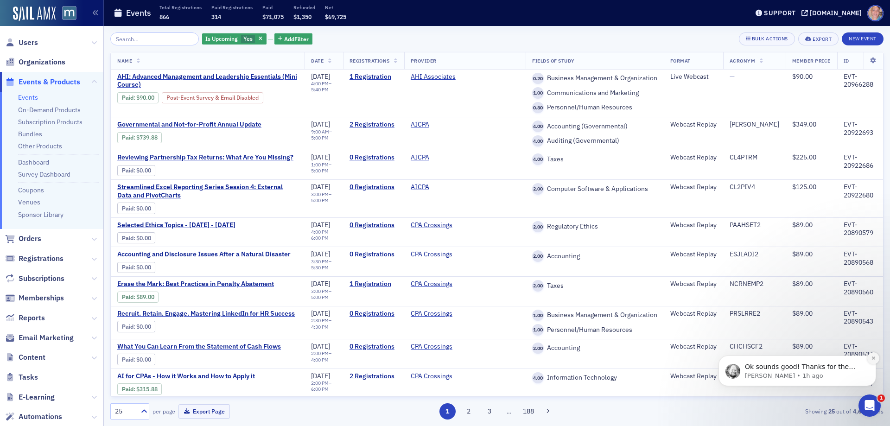
click at [873, 358] on icon "Dismiss notification" at bounding box center [873, 357] width 5 height 5
